Goal: Entertainment & Leisure: Consume media (video, audio)

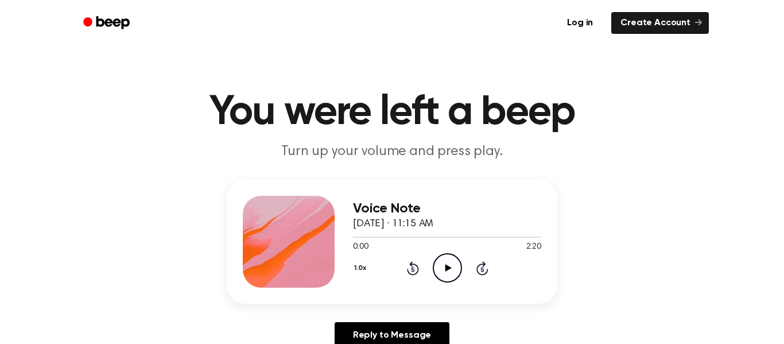
click at [445, 277] on icon "Play Audio" at bounding box center [447, 267] width 29 height 29
click at [355, 238] on div at bounding box center [447, 236] width 188 height 9
click at [413, 269] on icon at bounding box center [412, 269] width 3 height 5
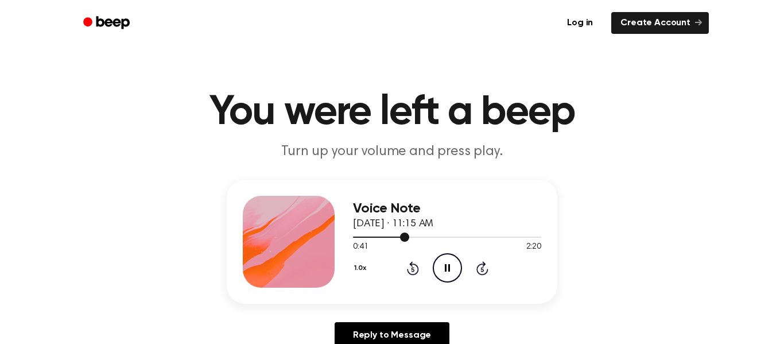
click at [353, 239] on div at bounding box center [447, 236] width 188 height 9
click at [479, 270] on icon "Skip 5 seconds" at bounding box center [482, 268] width 13 height 15
click at [409, 272] on icon "Rewind 5 seconds" at bounding box center [413, 268] width 13 height 15
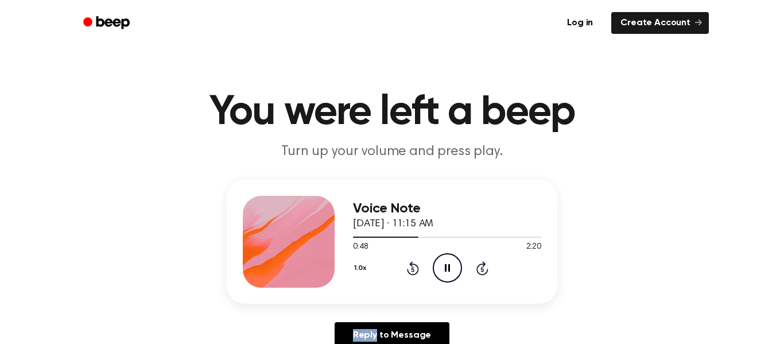
click at [409, 272] on icon "Rewind 5 seconds" at bounding box center [413, 268] width 13 height 15
click at [413, 261] on icon "Rewind 5 seconds" at bounding box center [413, 268] width 13 height 15
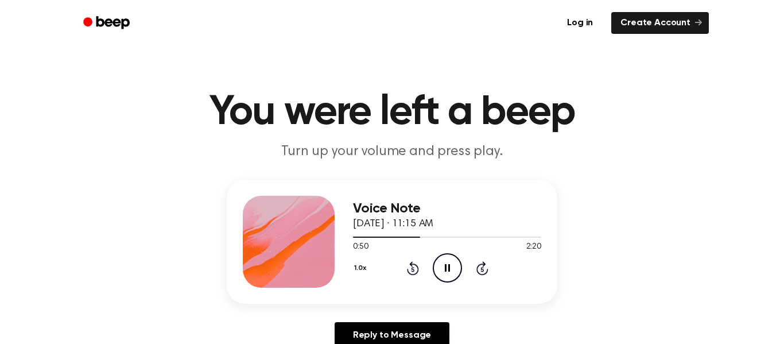
click at [413, 261] on icon "Rewind 5 seconds" at bounding box center [413, 268] width 13 height 15
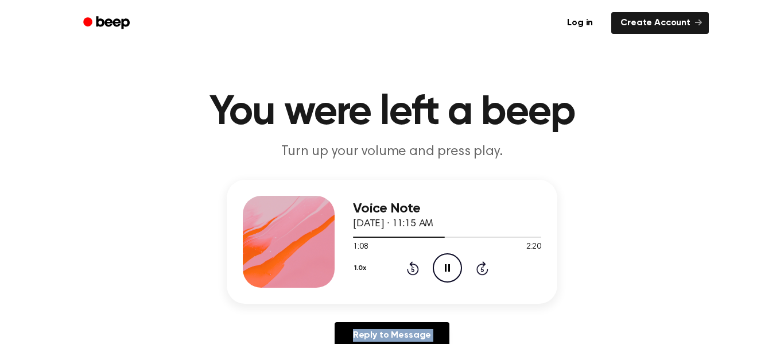
click at [414, 269] on icon "Rewind 5 seconds" at bounding box center [413, 268] width 13 height 15
click at [413, 266] on icon "Rewind 5 seconds" at bounding box center [413, 268] width 13 height 15
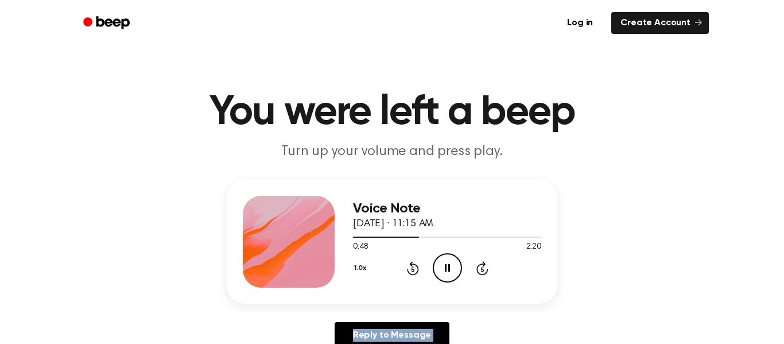
click at [413, 266] on icon "Rewind 5 seconds" at bounding box center [413, 268] width 13 height 15
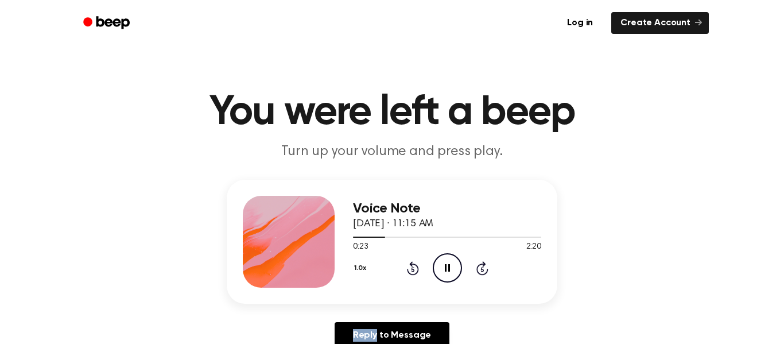
click at [413, 266] on icon "Rewind 5 seconds" at bounding box center [413, 268] width 13 height 15
click at [445, 270] on icon at bounding box center [447, 267] width 5 height 7
click at [443, 260] on icon "Play Audio" at bounding box center [447, 267] width 29 height 29
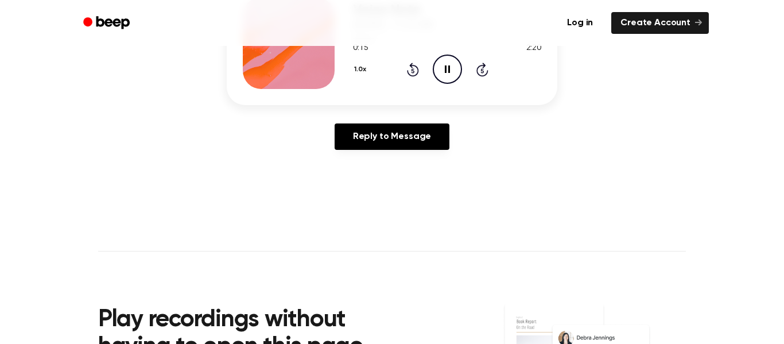
scroll to position [190, 0]
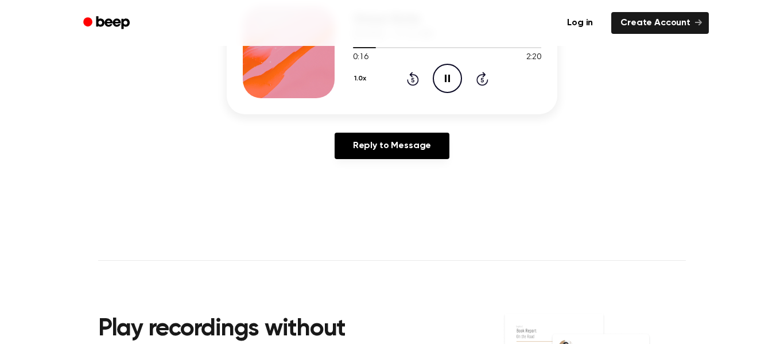
click at [105, 18] on icon "Beep" at bounding box center [107, 22] width 49 height 17
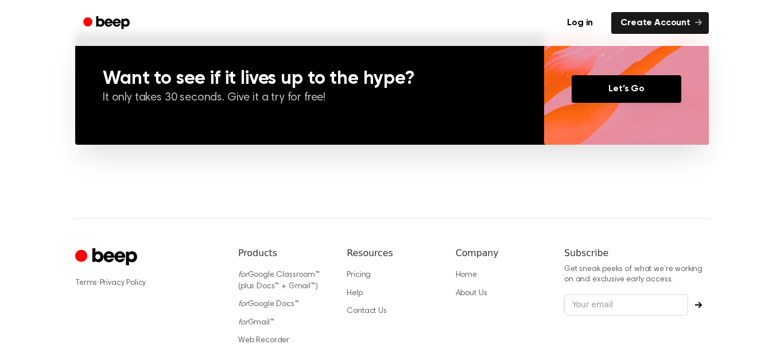
scroll to position [851, 0]
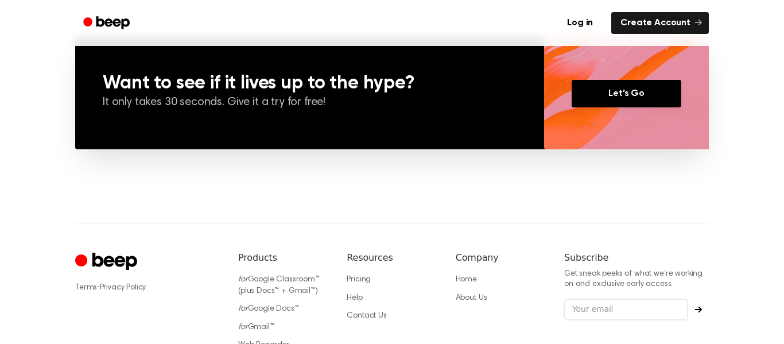
scroll to position [190, 0]
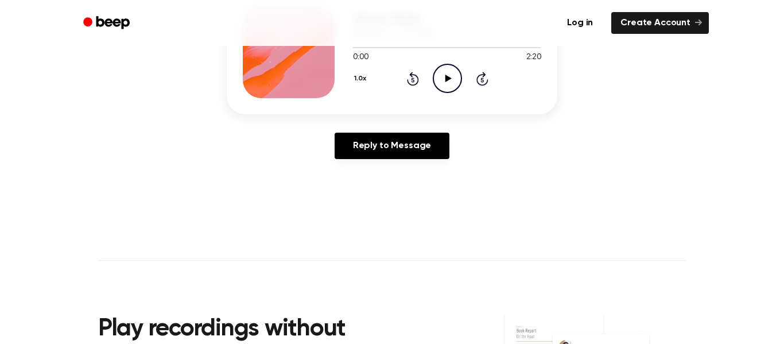
click at [435, 76] on icon "Play Audio" at bounding box center [447, 78] width 29 height 29
click at [455, 76] on icon "Pause Audio" at bounding box center [447, 78] width 29 height 29
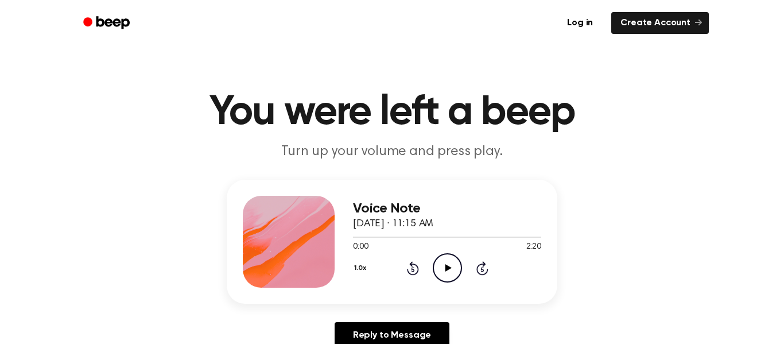
click at [454, 263] on icon "Play Audio" at bounding box center [447, 267] width 29 height 29
click at [442, 275] on icon "Play Audio" at bounding box center [447, 267] width 29 height 29
click at [456, 266] on icon "Pause Audio" at bounding box center [447, 267] width 29 height 29
